Goal: Information Seeking & Learning: Learn about a topic

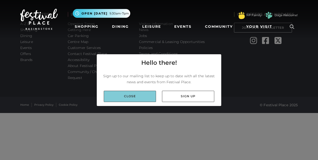
click at [120, 100] on link "Close" at bounding box center [130, 96] width 52 height 11
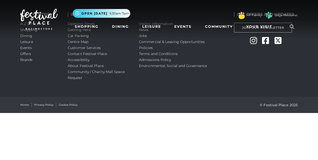
click at [146, 35] on nav "Toggle navigation .st5{fill:none;stroke:#FFFFFF;stroke-width:2.29;stroke-miterl…" at bounding box center [159, 19] width 318 height 39
click at [144, 36] on nav "Toggle navigation .st5{fill:none;stroke:#FFFFFF;stroke-width:2.29;stroke-miterl…" at bounding box center [159, 19] width 318 height 39
click at [143, 35] on nav "Toggle navigation .st5{fill:none;stroke:#FFFFFF;stroke-width:2.29;stroke-miterl…" at bounding box center [159, 19] width 318 height 39
click at [142, 35] on nav "Toggle navigation .st5{fill:none;stroke:#FFFFFF;stroke-width:2.29;stroke-miterl…" at bounding box center [159, 19] width 318 height 39
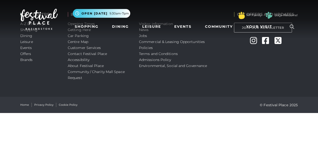
click at [142, 35] on nav "Toggle navigation .st5{fill:none;stroke:#FFFFFF;stroke-width:2.29;stroke-miterl…" at bounding box center [159, 19] width 318 height 39
click at [144, 36] on nav "Toggle navigation .st5{fill:none;stroke:#FFFFFF;stroke-width:2.29;stroke-miterl…" at bounding box center [159, 19] width 318 height 39
click at [142, 30] on link "Leisure" at bounding box center [151, 26] width 23 height 9
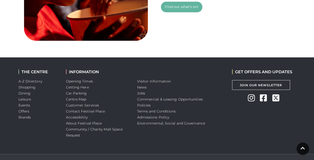
scroll to position [424, 0]
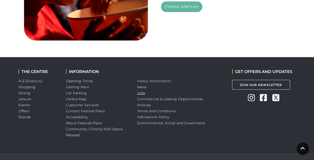
click at [141, 93] on link "Jobs" at bounding box center [141, 93] width 8 height 5
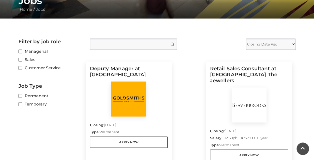
scroll to position [107, 0]
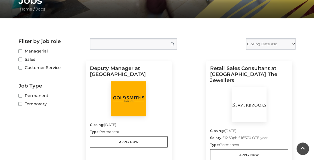
click at [22, 67] on label "Customer Service" at bounding box center [51, 68] width 64 height 6
click at [22, 67] on input "Customer Service" at bounding box center [20, 67] width 3 height 3
checkbox input "true"
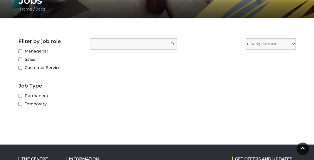
click at [22, 97] on input "Permanent" at bounding box center [20, 95] width 3 height 3
checkbox input "true"
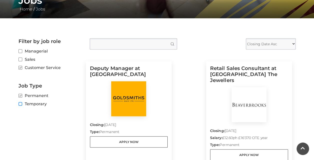
click at [22, 104] on input "Temporary" at bounding box center [20, 104] width 3 height 3
checkbox input "true"
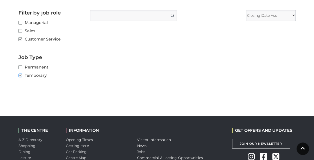
scroll to position [134, 0]
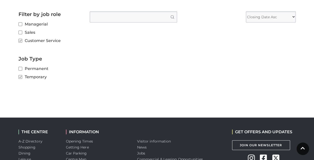
click at [29, 70] on label "Permanent" at bounding box center [51, 69] width 64 height 6
click at [22, 70] on input "Permanent" at bounding box center [20, 68] width 3 height 3
checkbox input "true"
checkbox input "false"
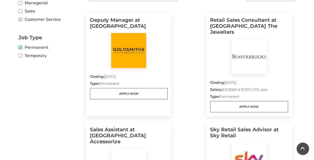
scroll to position [117, 0]
